Goal: Information Seeking & Learning: Learn about a topic

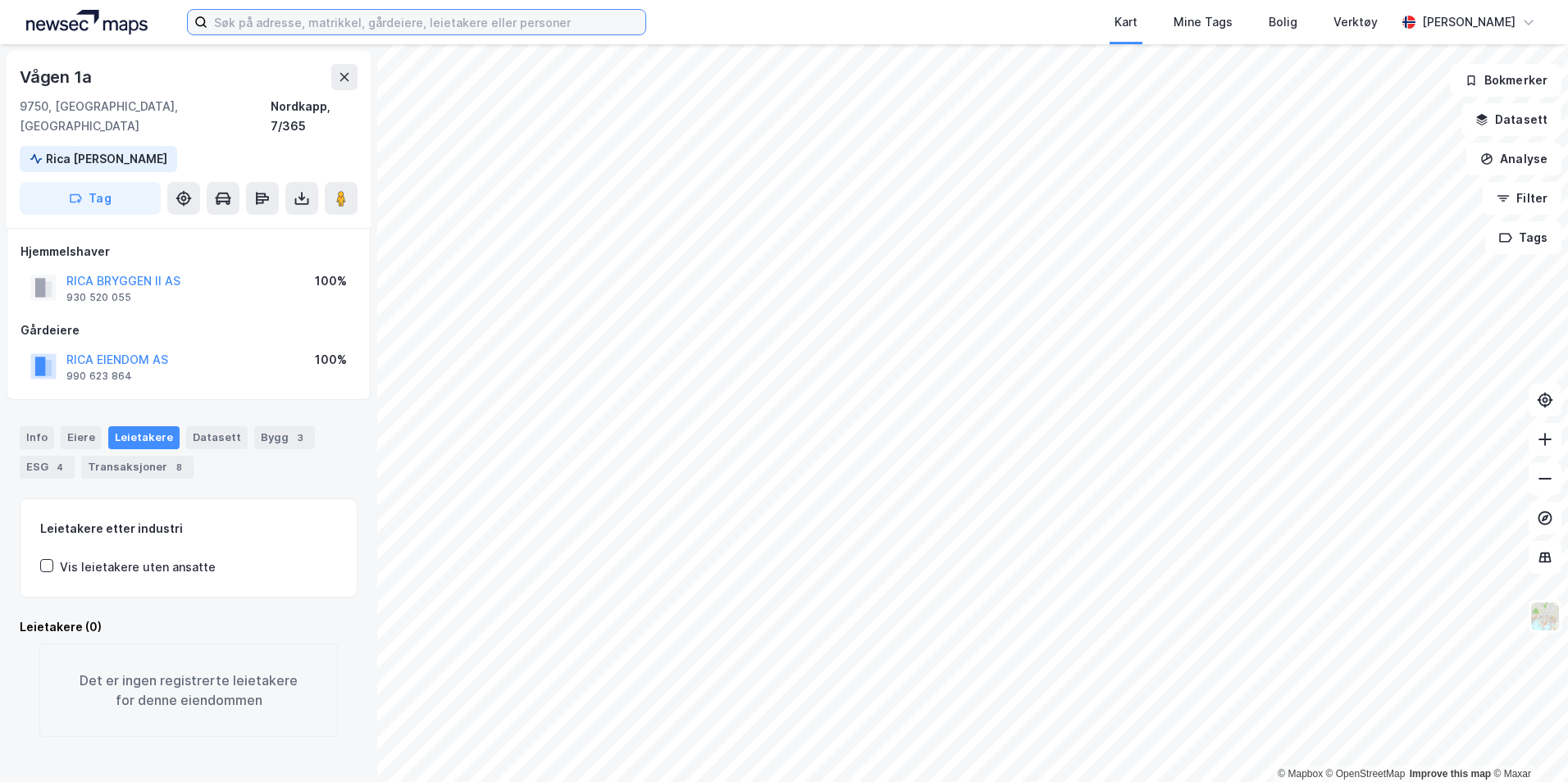
click at [257, 26] on input at bounding box center [426, 22] width 438 height 25
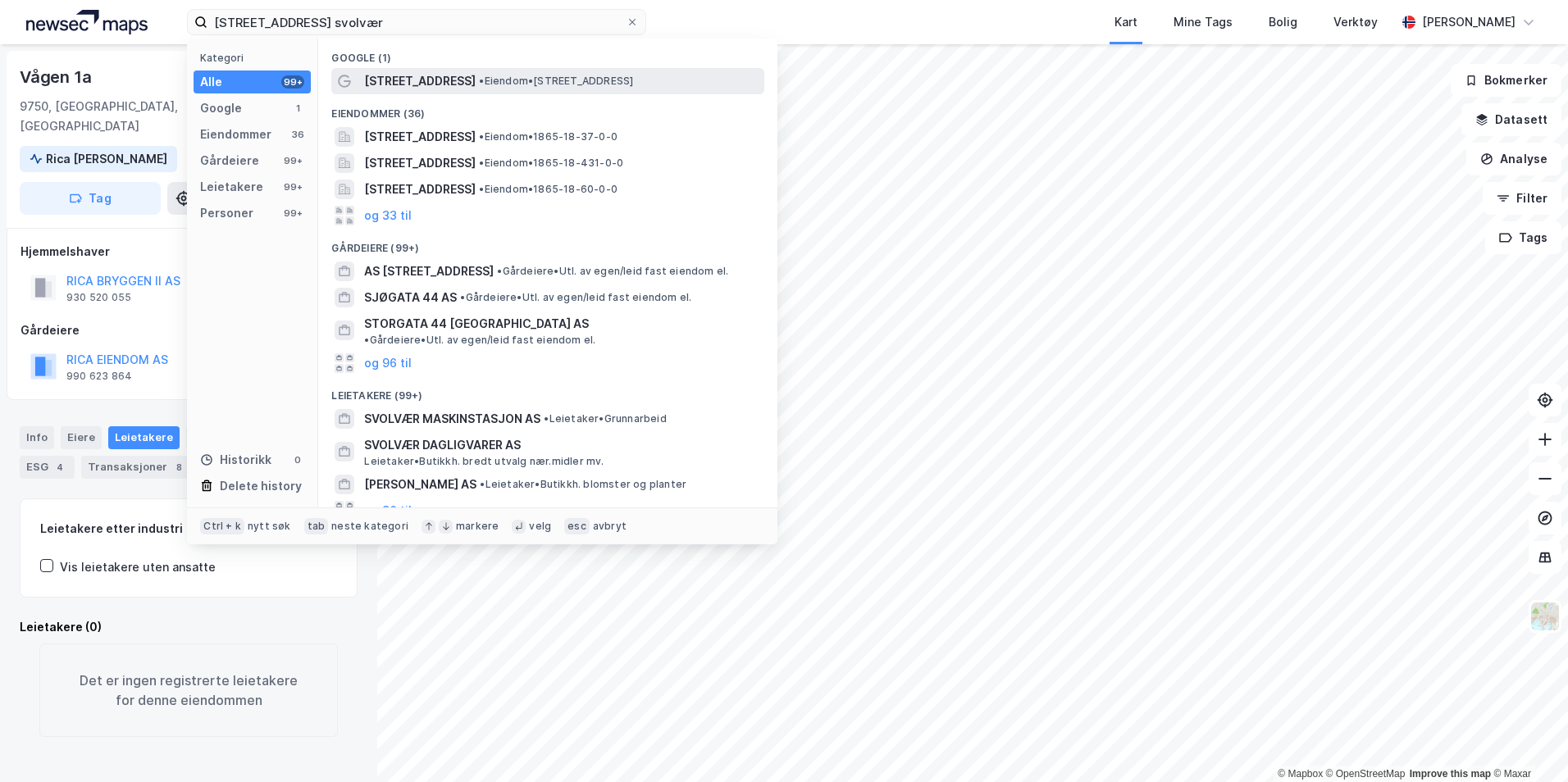
click at [449, 90] on div "[STREET_ADDRESS] • Eiendom • [STREET_ADDRESS]" at bounding box center [562, 81] width 397 height 20
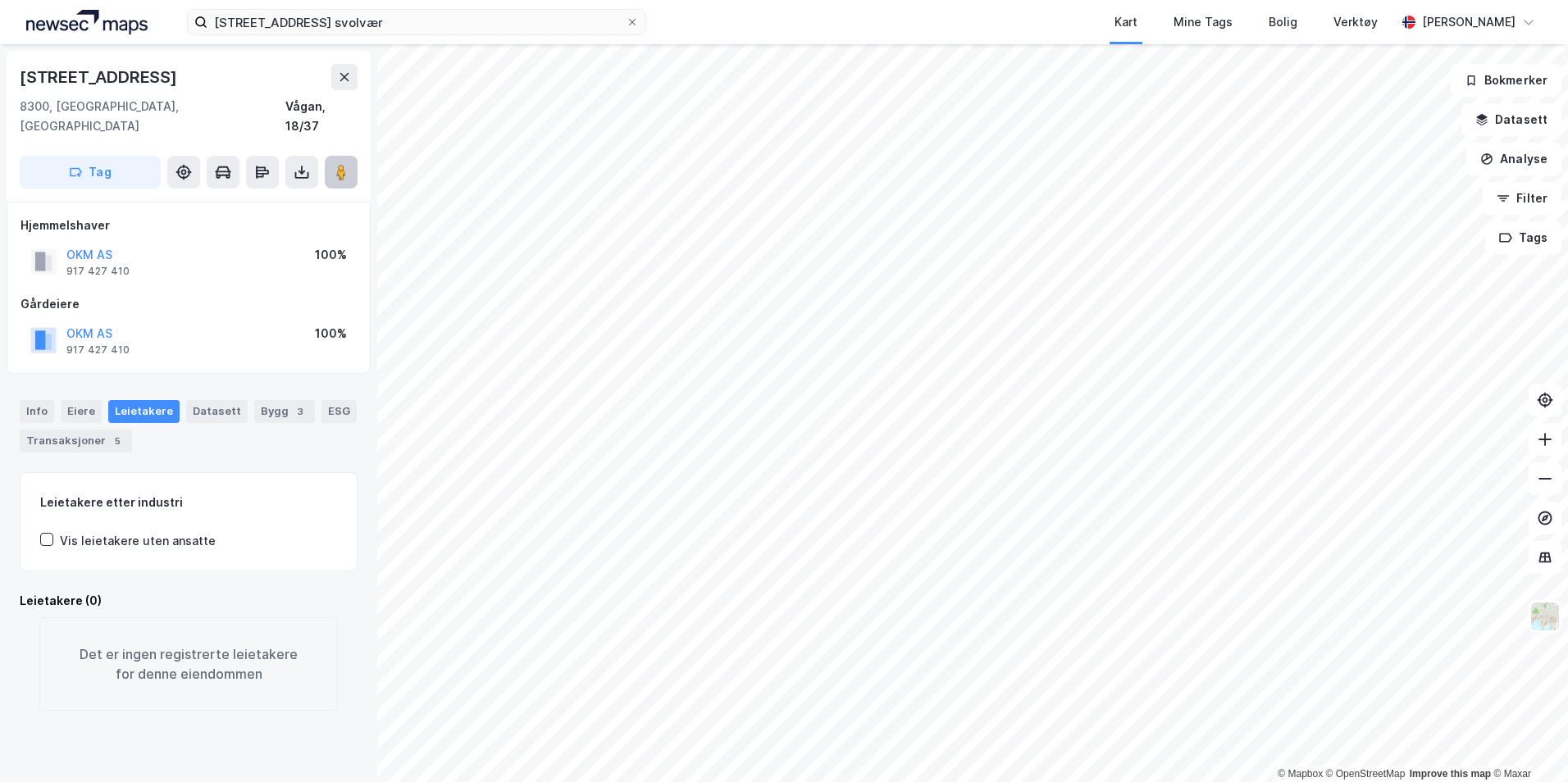
click at [1017, 307] on div "© Mapbox © OpenStreetMap Improve this map © [STREET_ADDRESS][GEOGRAPHIC_DATA], …" at bounding box center [784, 413] width 1568 height 738
click at [354, 156] on button at bounding box center [341, 171] width 33 height 33
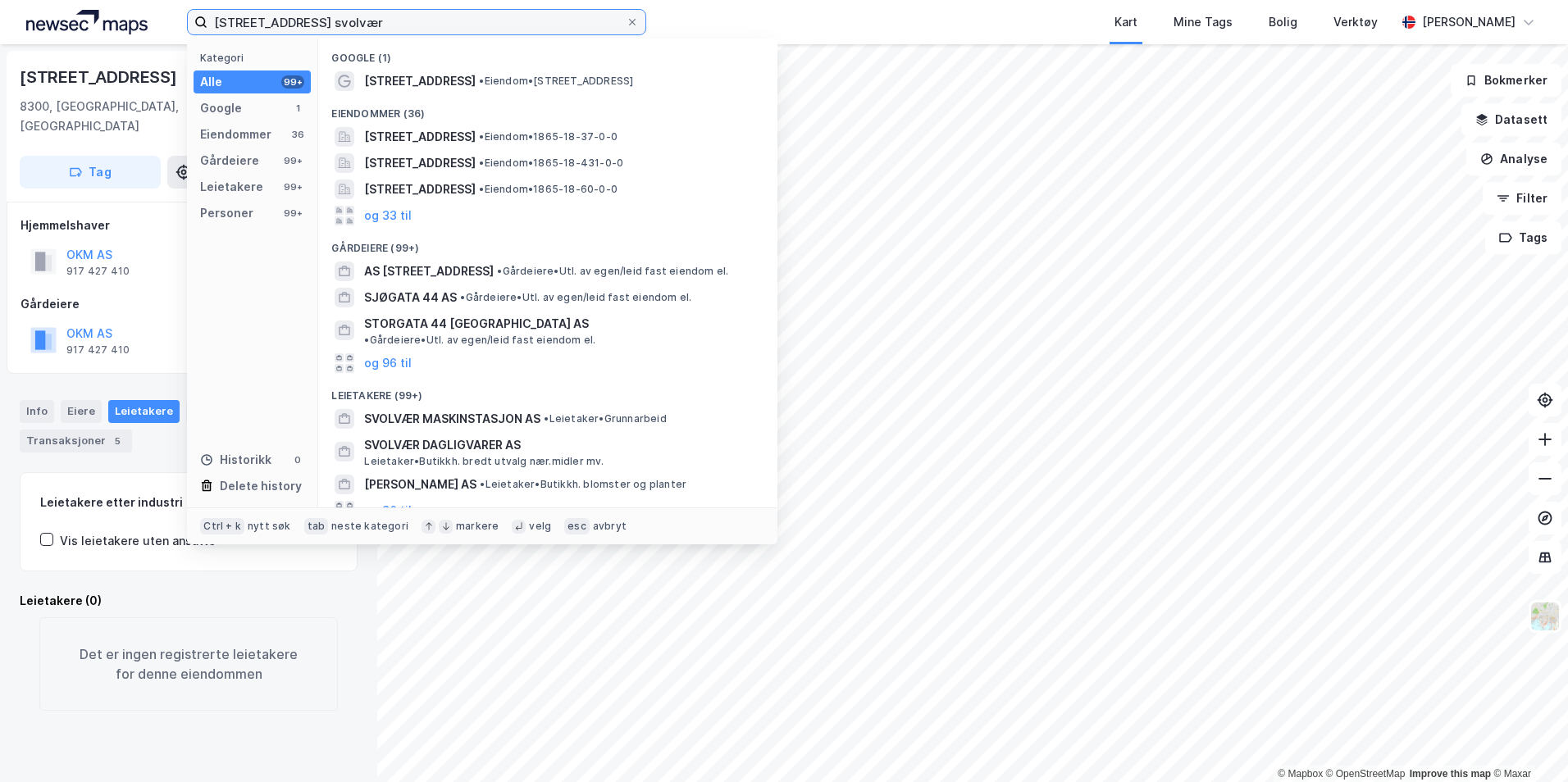
drag, startPoint x: 380, startPoint y: 27, endPoint x: 75, endPoint y: 71, distance: 308.2
click at [75, 71] on div "[STREET_ADDRESS] svolvær Kategori Alle 99+ Google 1 Eiendommer 36 Gårdeiere 99+…" at bounding box center [784, 391] width 1568 height 782
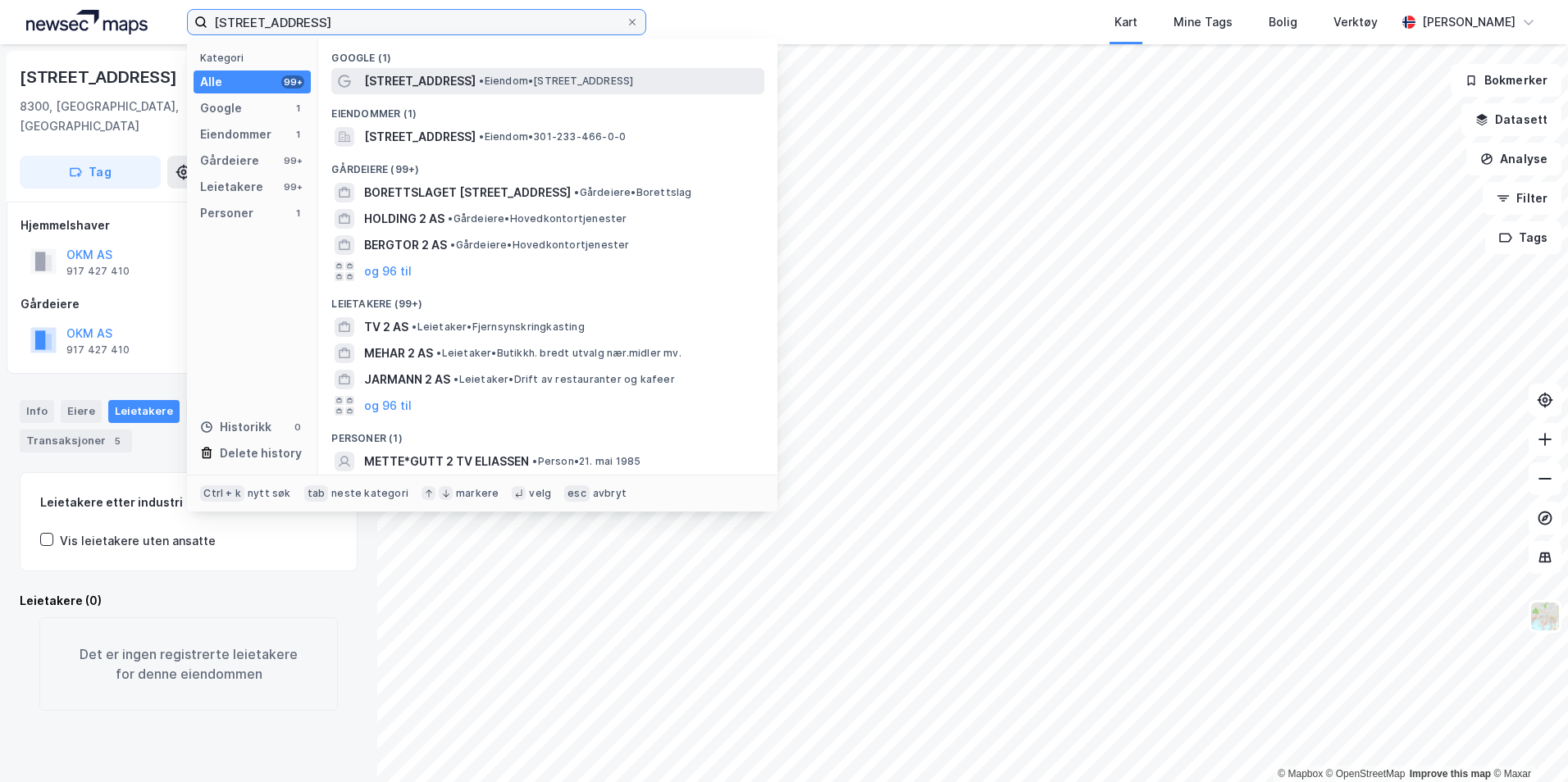
type input "[STREET_ADDRESS]"
click at [490, 84] on span "• Eiendom • [STREET_ADDRESS]" at bounding box center [555, 81] width 155 height 13
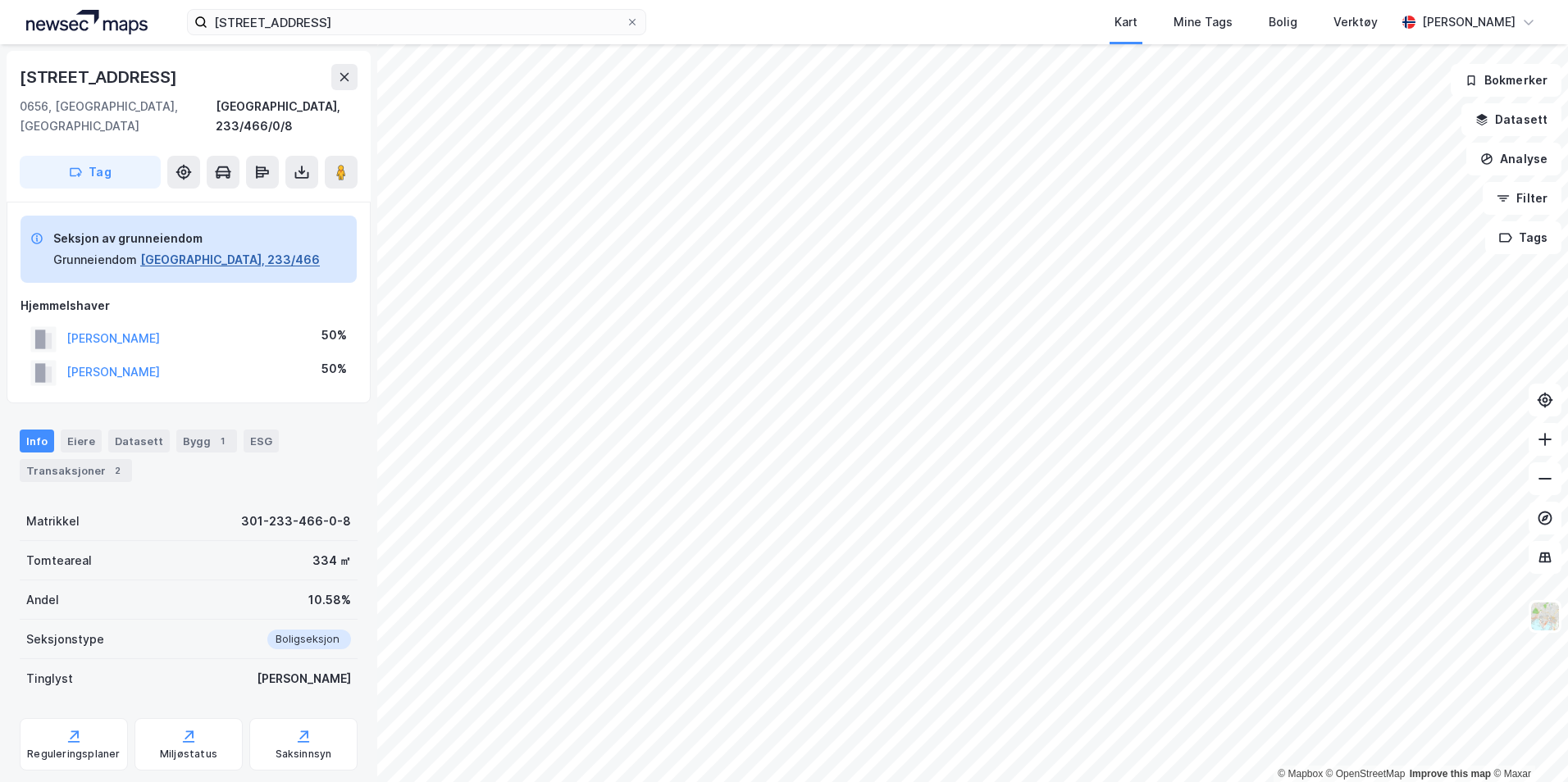
click at [155, 250] on button "[GEOGRAPHIC_DATA], 233/466" at bounding box center [229, 260] width 179 height 20
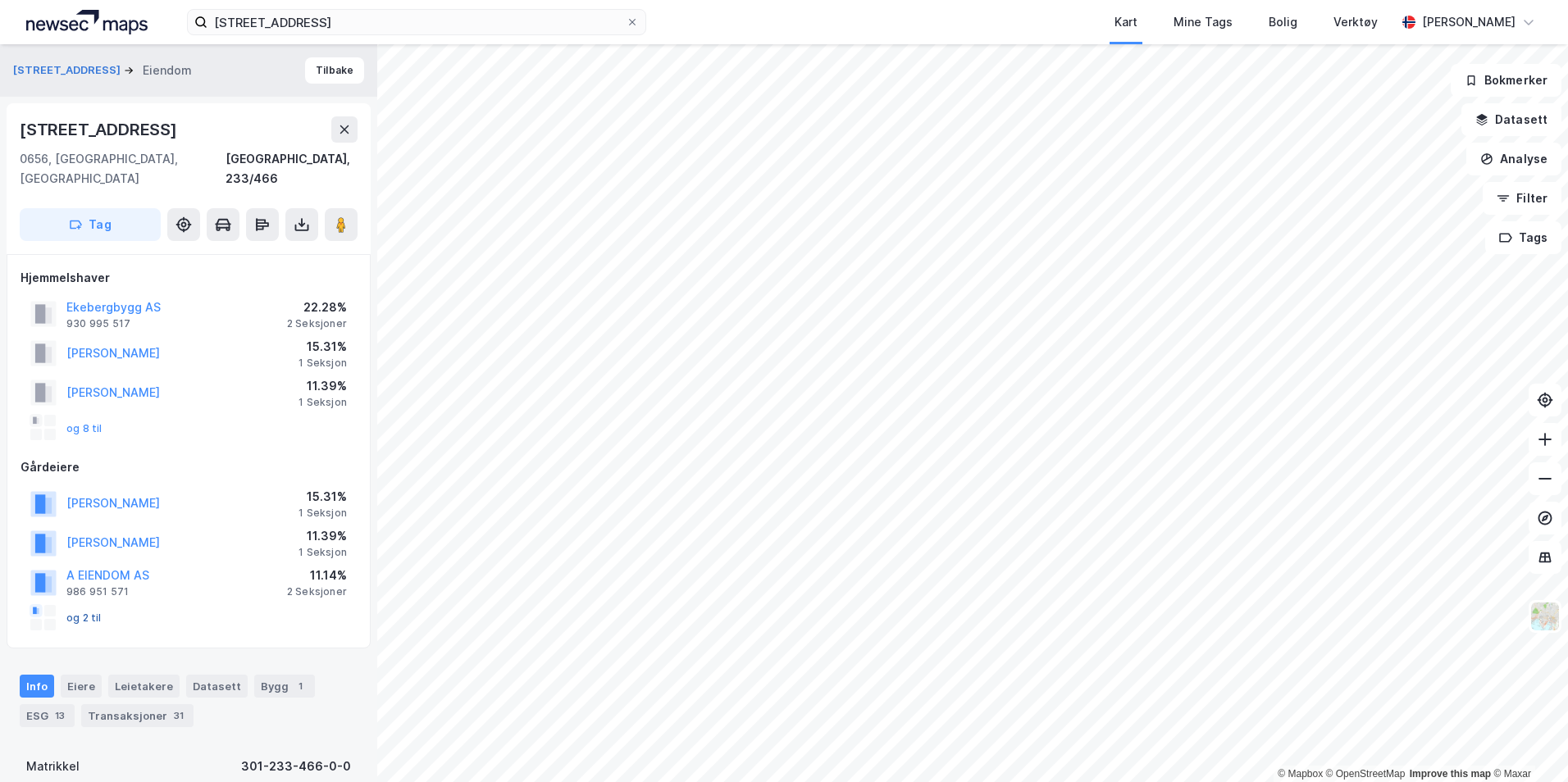
click at [0, 0] on button "og 2 til" at bounding box center [0, 0] width 0 height 0
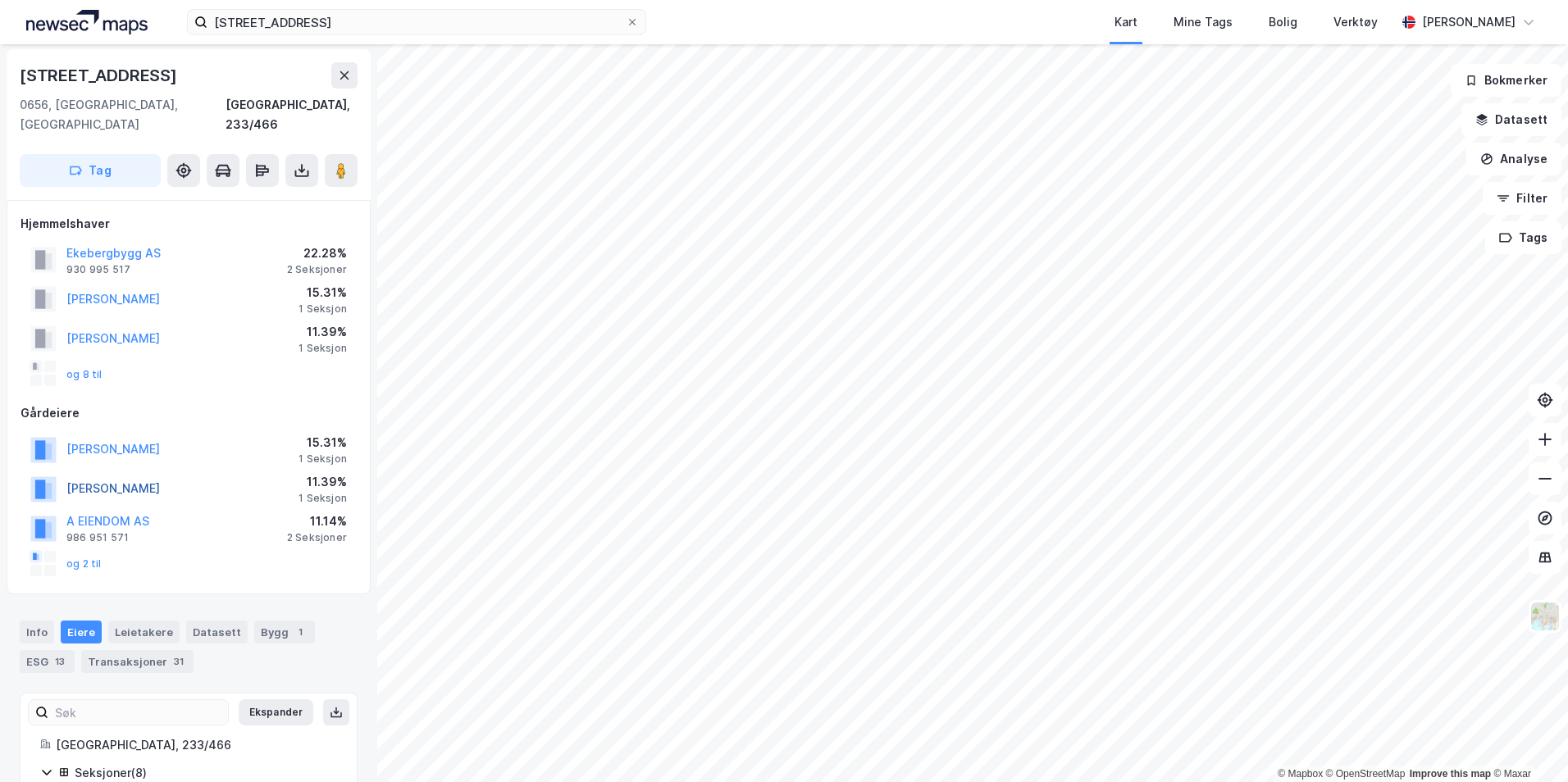
click at [0, 0] on button "[PERSON_NAME]" at bounding box center [0, 0] width 0 height 0
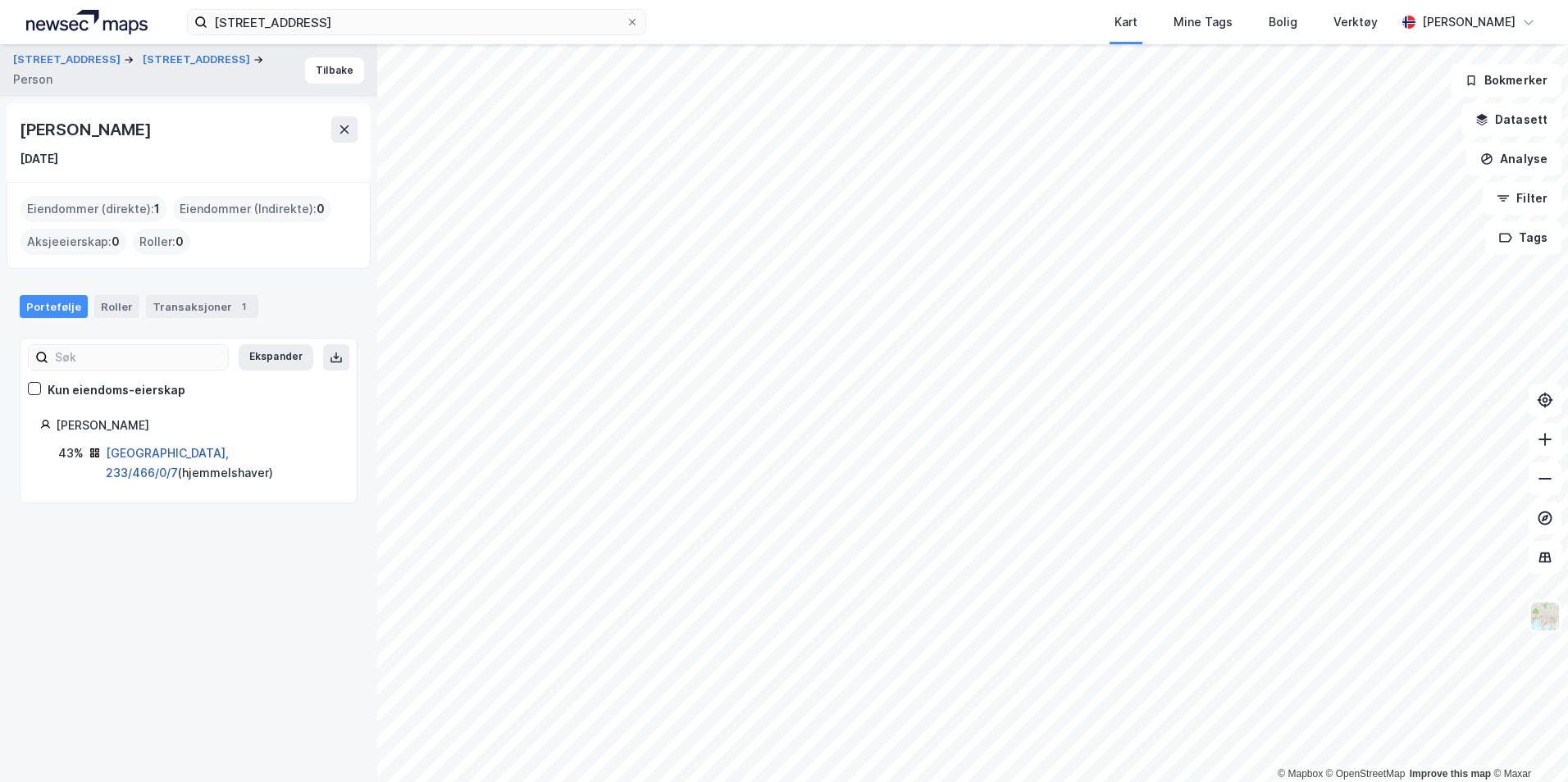
click at [136, 447] on link "[GEOGRAPHIC_DATA], 233/466/0/7" at bounding box center [166, 463] width 123 height 33
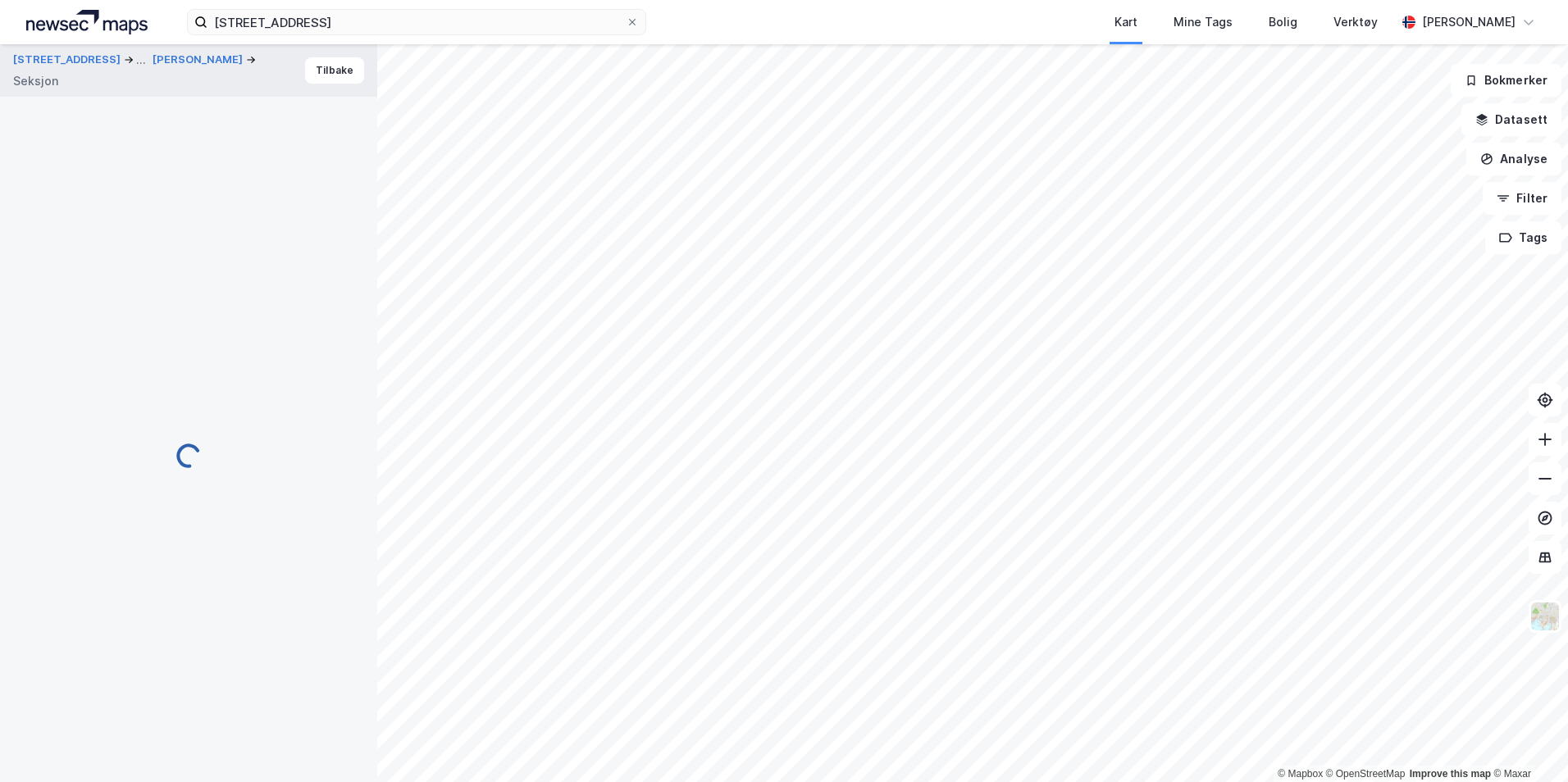
scroll to position [54, 0]
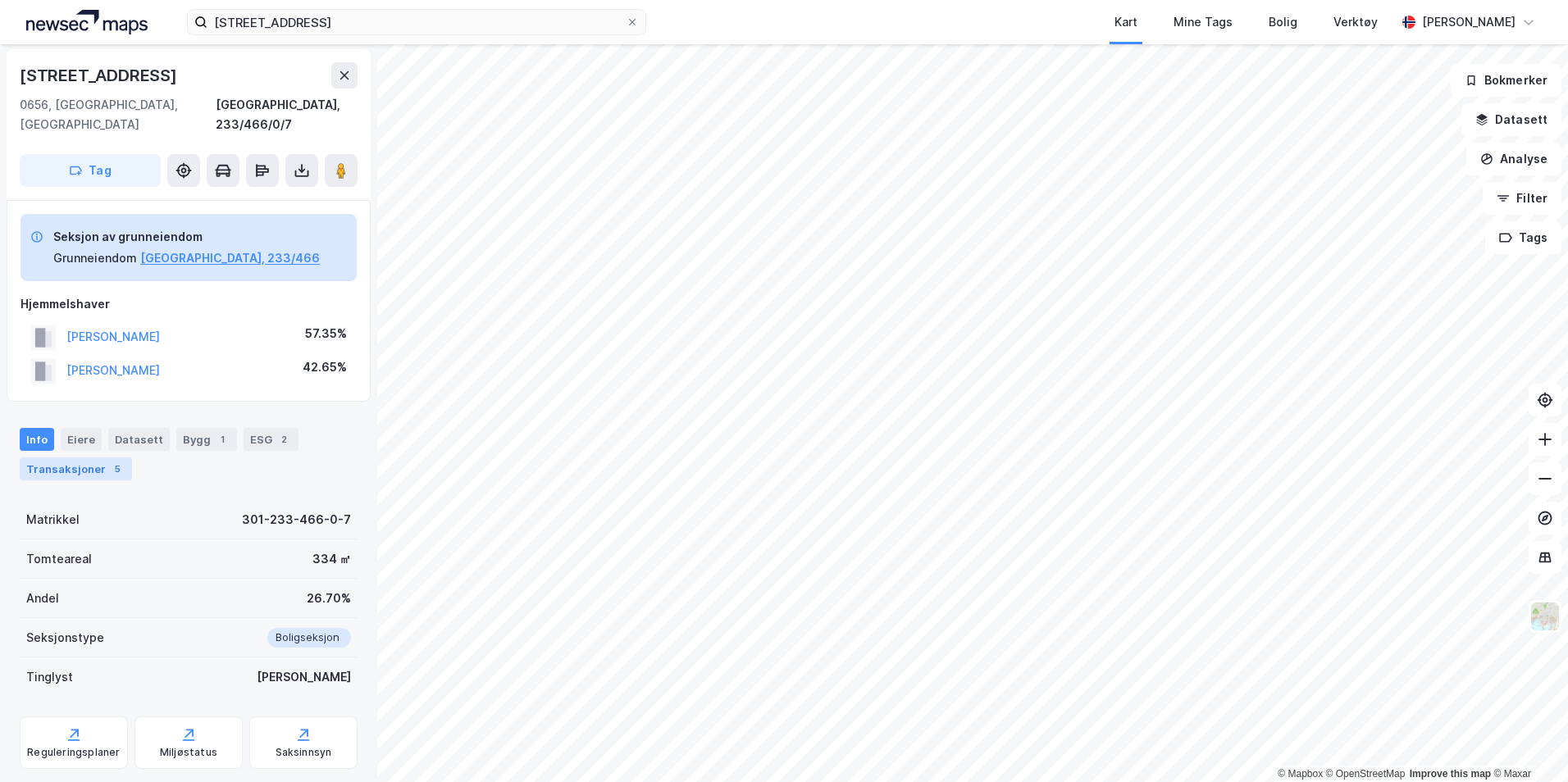
click at [109, 461] on div "5" at bounding box center [117, 469] width 17 height 17
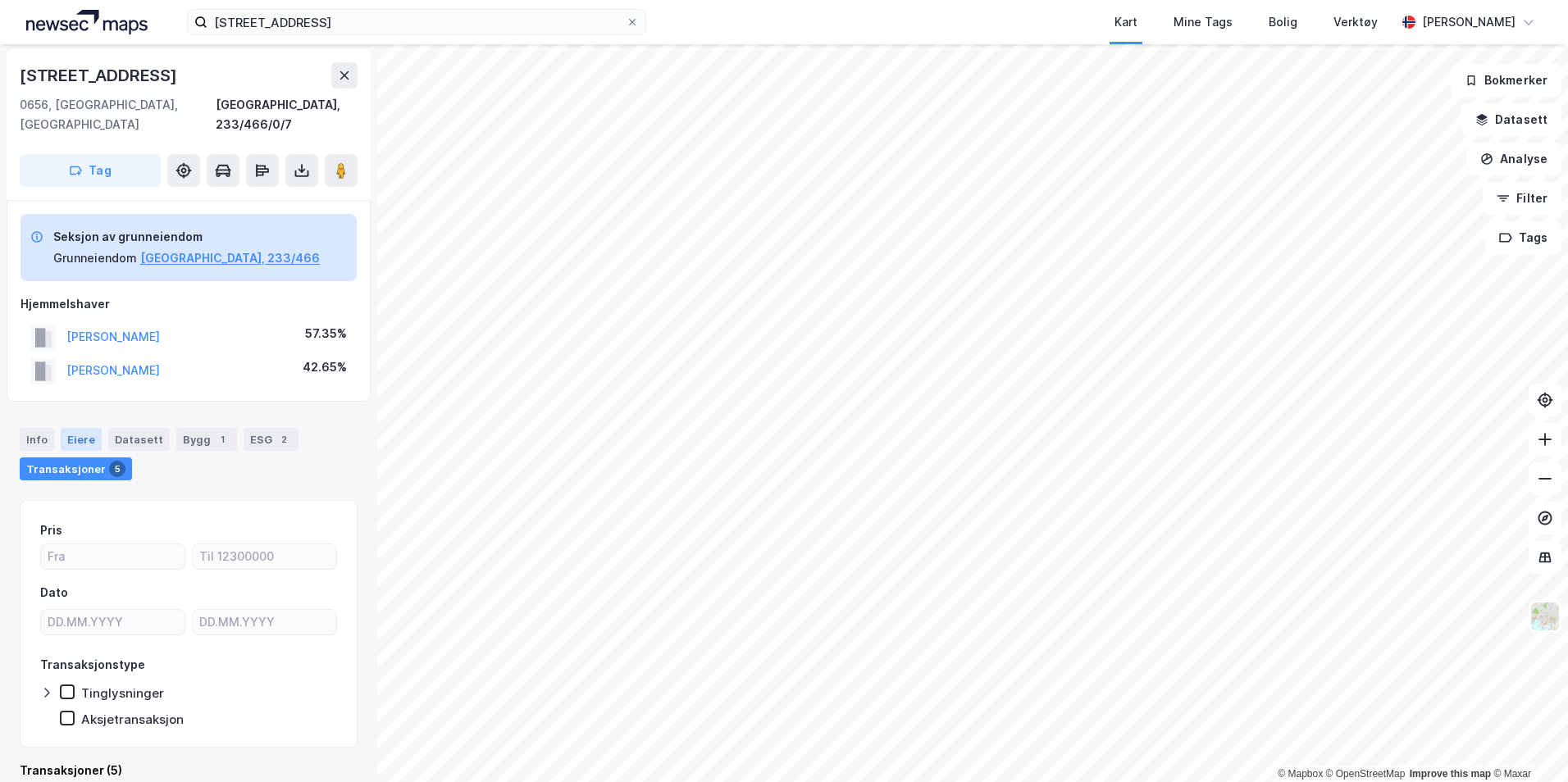
click at [88, 428] on div "Eiere" at bounding box center [82, 439] width 41 height 23
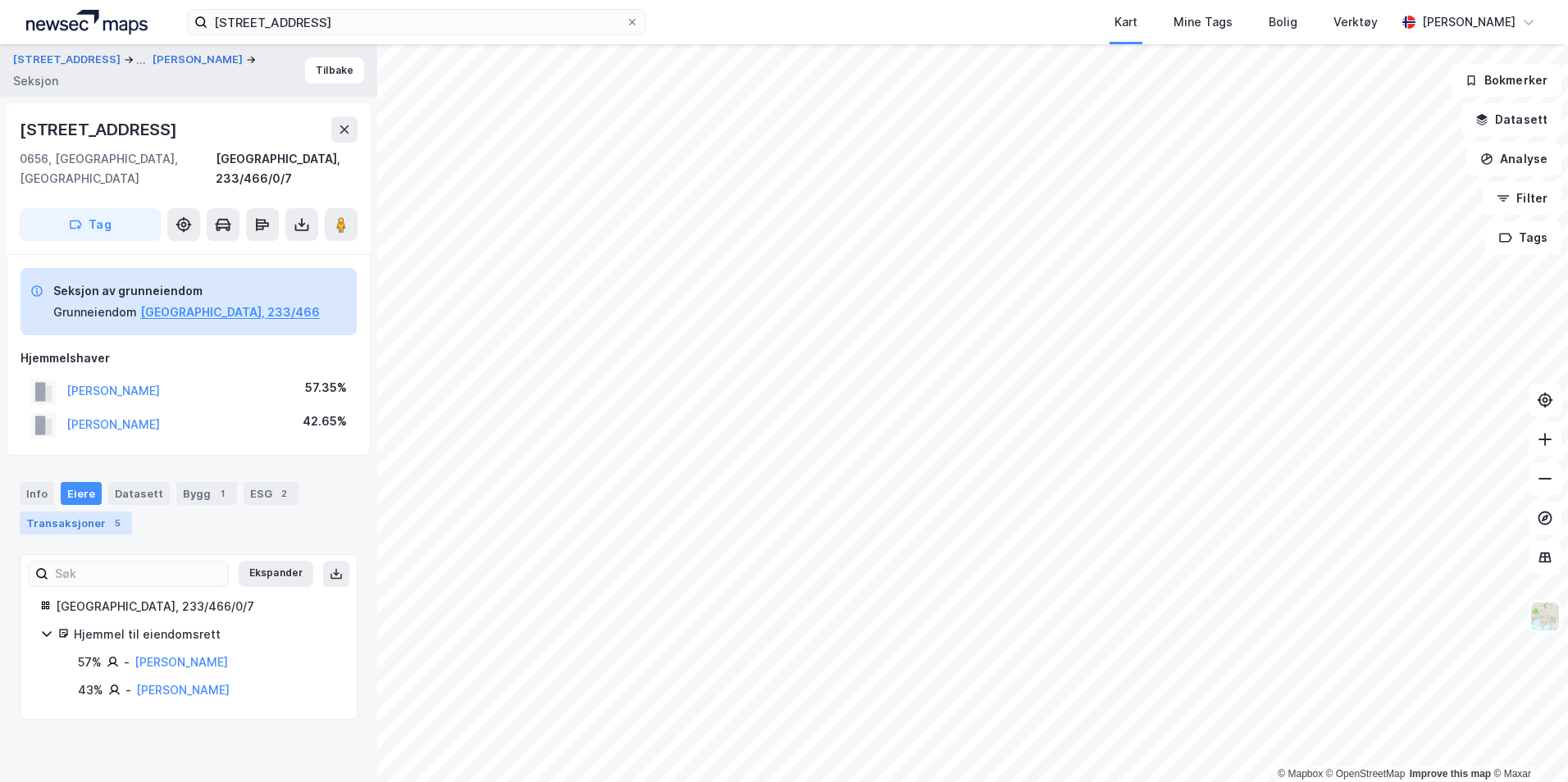
click at [77, 512] on div "Transaksjoner 5" at bounding box center [76, 523] width 112 height 23
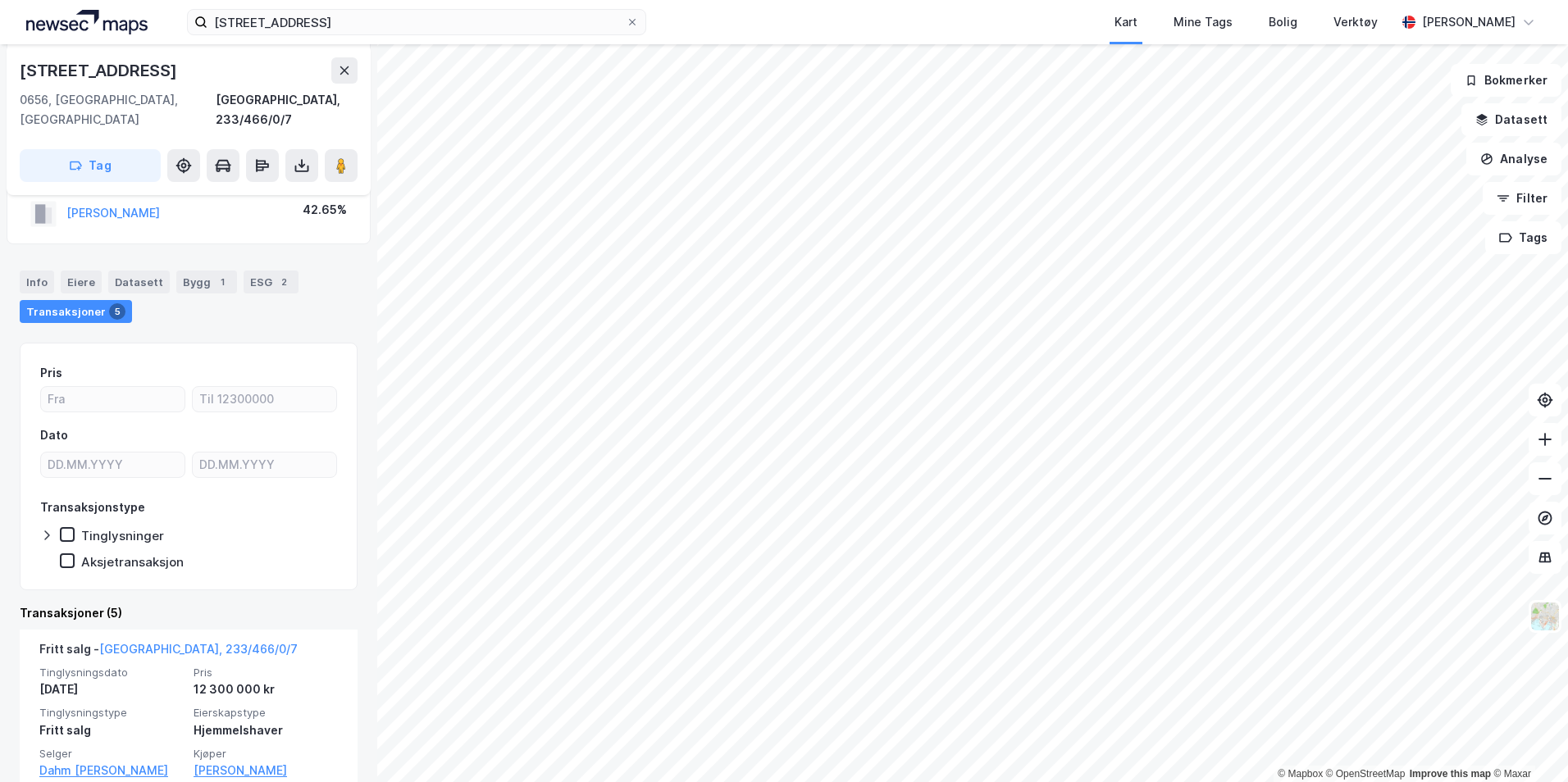
scroll to position [224, 0]
